Goal: Task Accomplishment & Management: Use online tool/utility

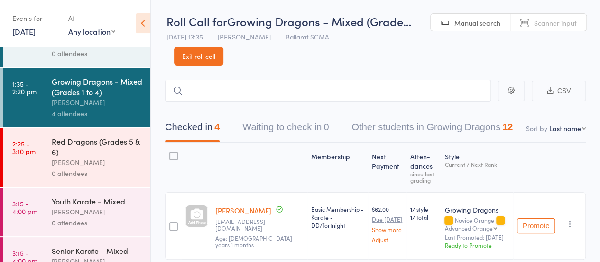
click at [94, 154] on div "Red Dragons (Grades 5 & 6)" at bounding box center [97, 146] width 91 height 21
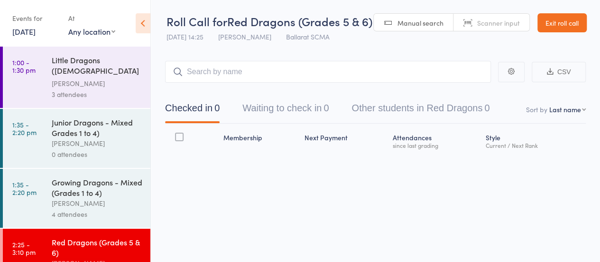
click at [74, 150] on div "0 attendees" at bounding box center [97, 154] width 91 height 11
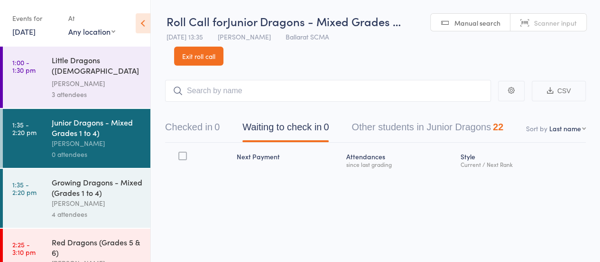
scroll to position [79, 0]
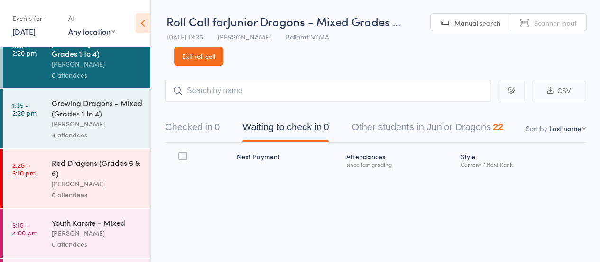
click at [63, 202] on div "Red Dragons (Grades 5 & 6) [PERSON_NAME] 0 attendees" at bounding box center [101, 178] width 99 height 59
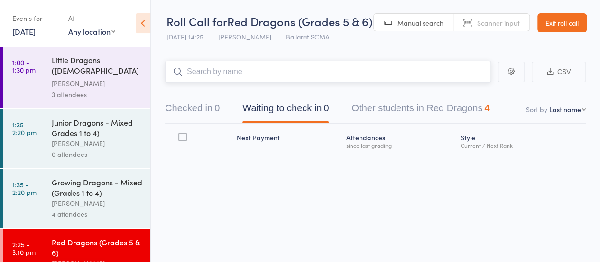
click at [202, 73] on input "search" at bounding box center [328, 72] width 326 height 22
type input "o"
click at [202, 73] on input "o" at bounding box center [328, 72] width 326 height 22
type input "[PERSON_NAME]"
click at [472, 89] on link "Drop in" at bounding box center [466, 91] width 31 height 15
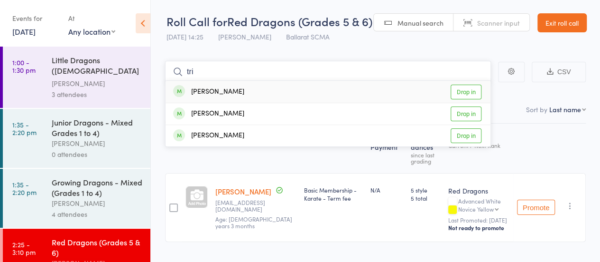
type input "tri"
click at [469, 92] on link "Drop in" at bounding box center [466, 91] width 31 height 15
